Goal: Check status

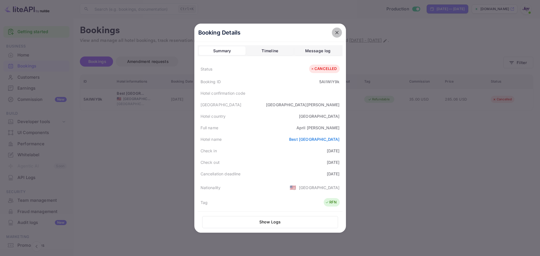
click at [335, 34] on icon "close" at bounding box center [336, 32] width 3 height 3
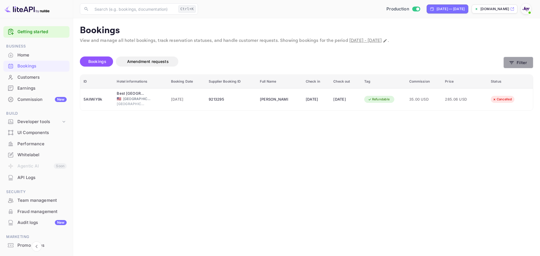
click at [523, 62] on button "Filter" at bounding box center [519, 63] width 30 height 12
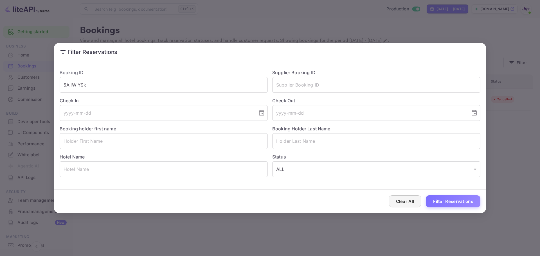
click at [404, 200] on button "Clear All" at bounding box center [405, 202] width 33 height 12
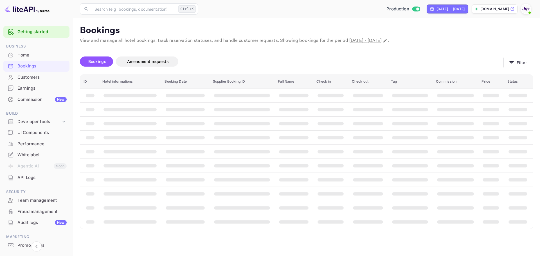
click at [335, 18] on header "​ Ctrl+K ​ Production [DATE] — [DATE] [DOMAIN_NAME]" at bounding box center [306, 9] width 467 height 18
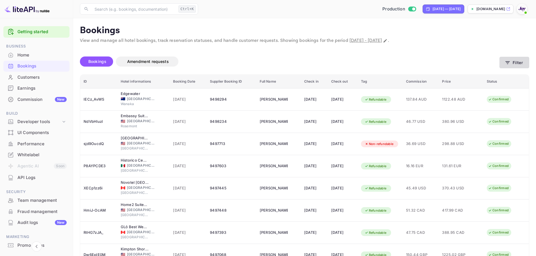
click at [520, 62] on button "Filter" at bounding box center [514, 63] width 30 height 12
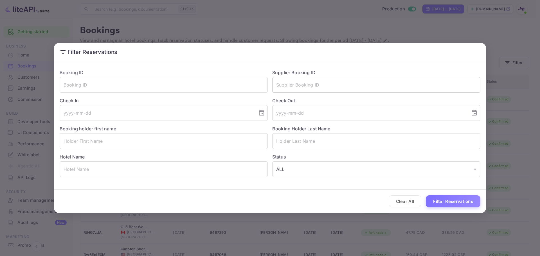
click at [312, 88] on input "text" at bounding box center [376, 85] width 208 height 16
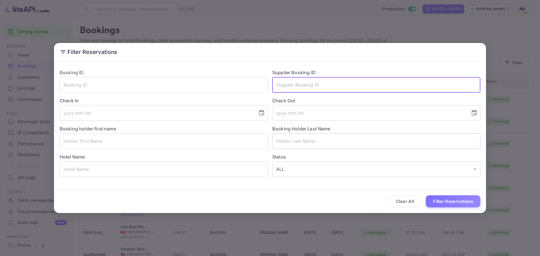
click at [296, 144] on input "text" at bounding box center [376, 141] width 208 height 16
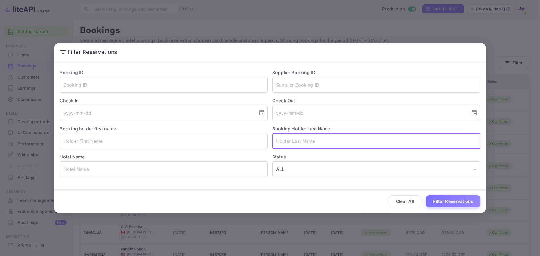
paste input "Latchford"
type input "Latchford"
click at [443, 202] on button "Filter Reservations" at bounding box center [453, 202] width 55 height 12
